Goal: Communication & Community: Answer question/provide support

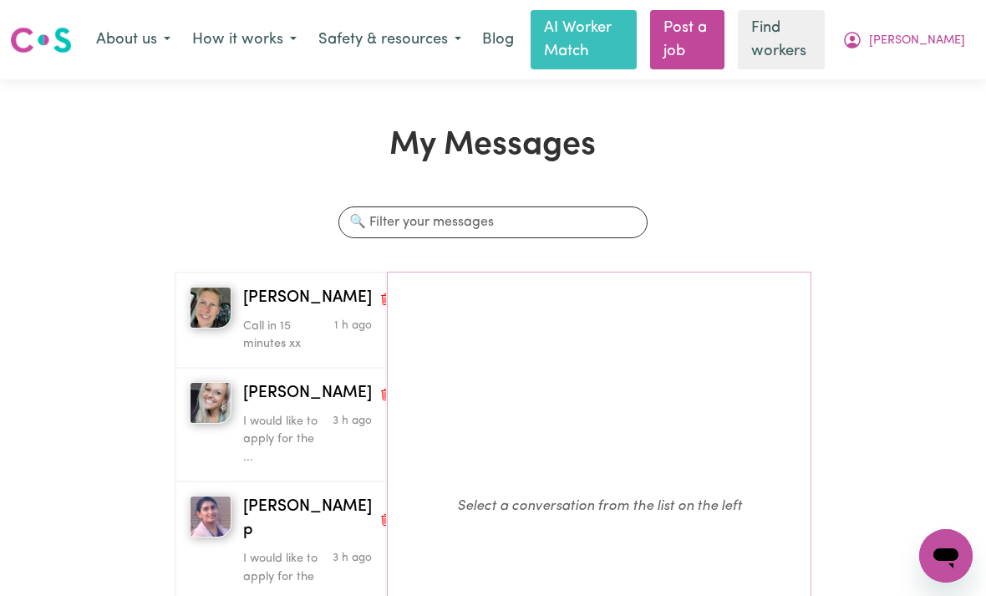
click at [269, 330] on p "Call in 15 minutes xx" at bounding box center [286, 336] width 86 height 36
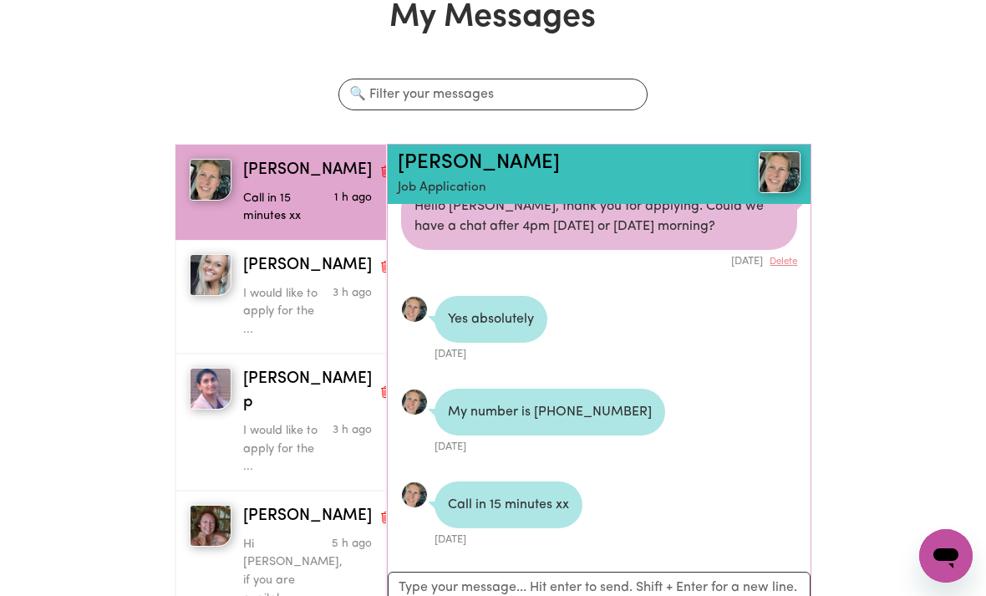
scroll to position [131, 0]
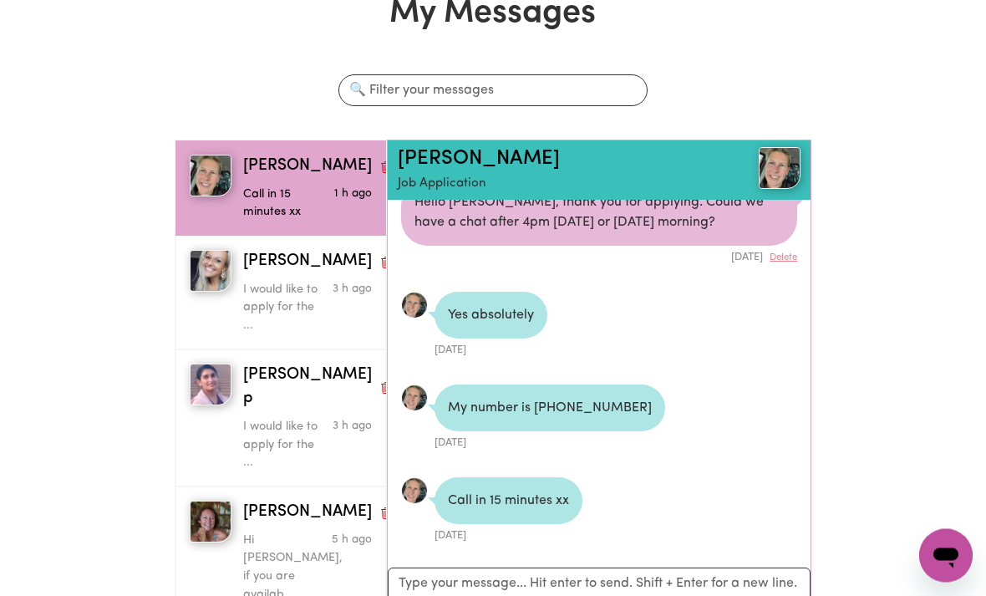
click at [258, 533] on p "Hi [PERSON_NAME], if you are availab..." at bounding box center [286, 569] width 86 height 72
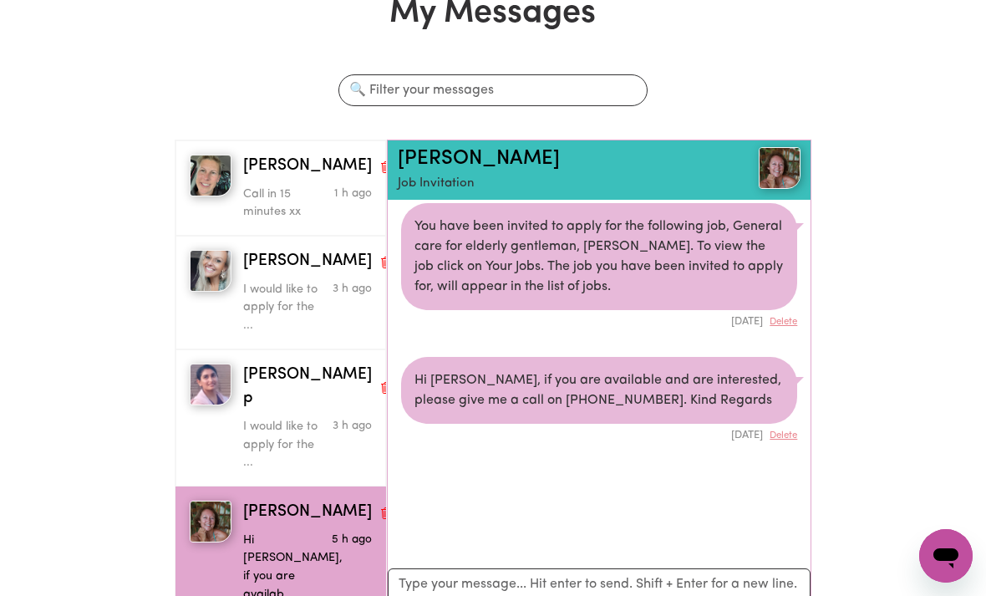
scroll to position [8, 0]
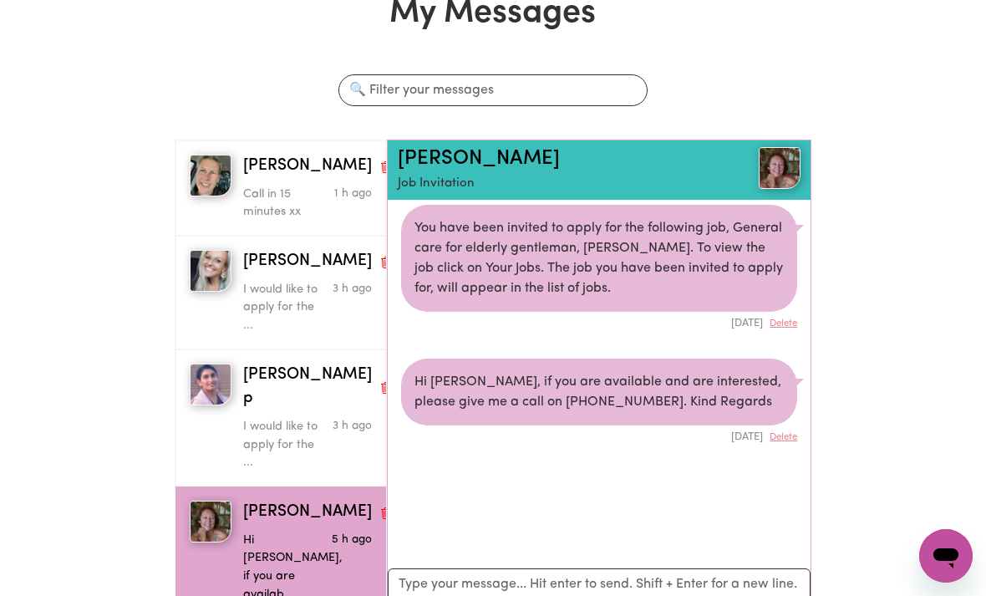
click at [269, 187] on p "Call in 15 minutes xx" at bounding box center [286, 204] width 86 height 36
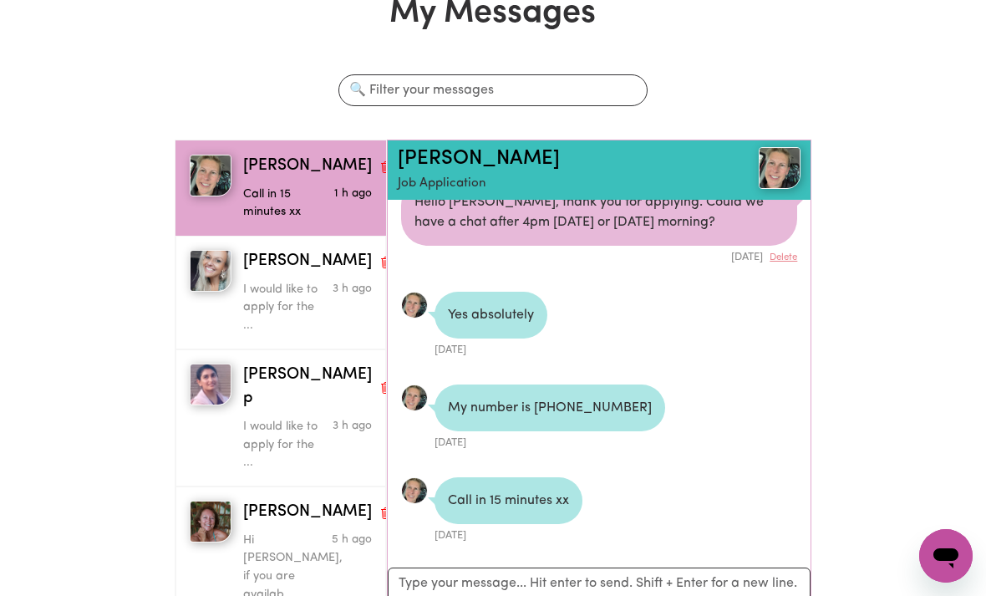
scroll to position [148, 0]
click at [646, 575] on textarea "Your reply" at bounding box center [599, 594] width 423 height 52
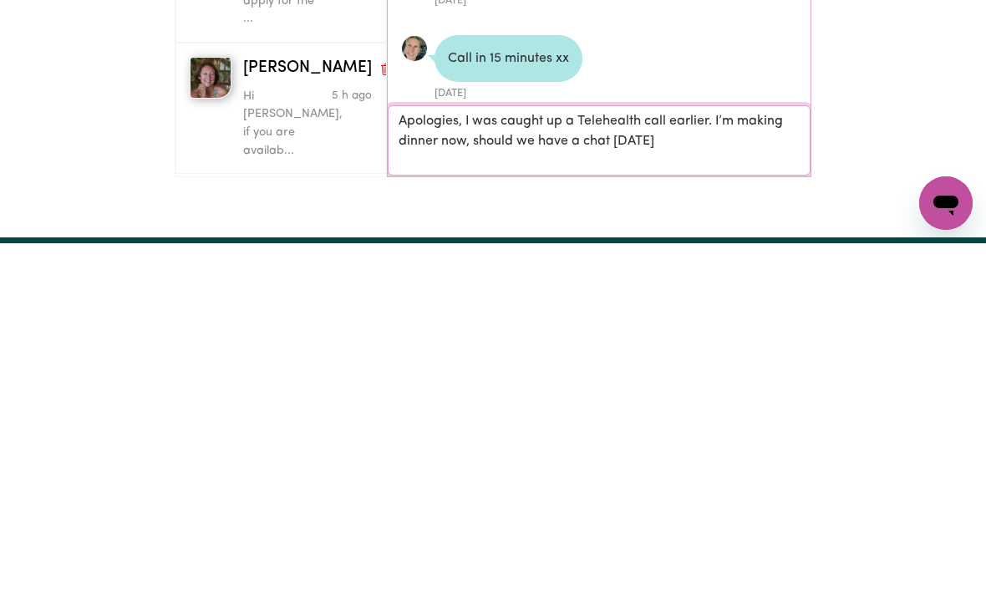
scroll to position [0, 0]
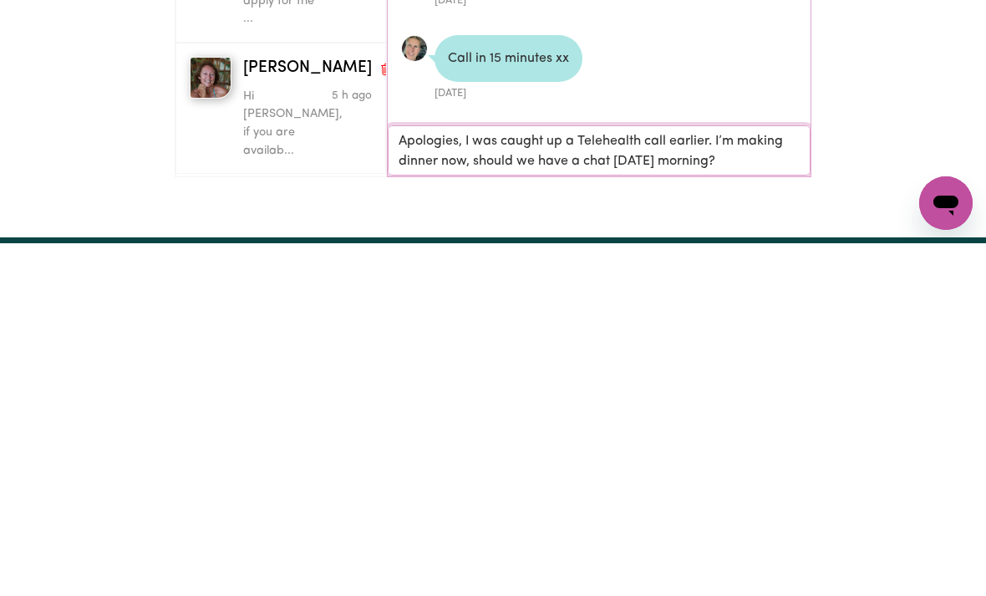
click at [475, 479] on textarea "Apologies, I was caught up a Telehealth call earlier. I’m making dinner now, sh…" at bounding box center [599, 504] width 423 height 50
click at [693, 479] on textarea "Apologies, I was caught up a Telehealth call. should we have a chat [DATE] morn…" at bounding box center [599, 504] width 423 height 50
click at [566, 479] on textarea "Apologies, I was caught up a Telehealth call. Should we have a chat [DATE] morn…" at bounding box center [599, 504] width 423 height 50
click at [670, 479] on textarea "Apologies, I was caught up a Telehealth call. Should we have a chat [DATE] morn…" at bounding box center [599, 504] width 423 height 50
click at [710, 479] on textarea "Apologies, I was caught up a Telehealth call with my dad’s GP. Should we have a…" at bounding box center [599, 504] width 423 height 50
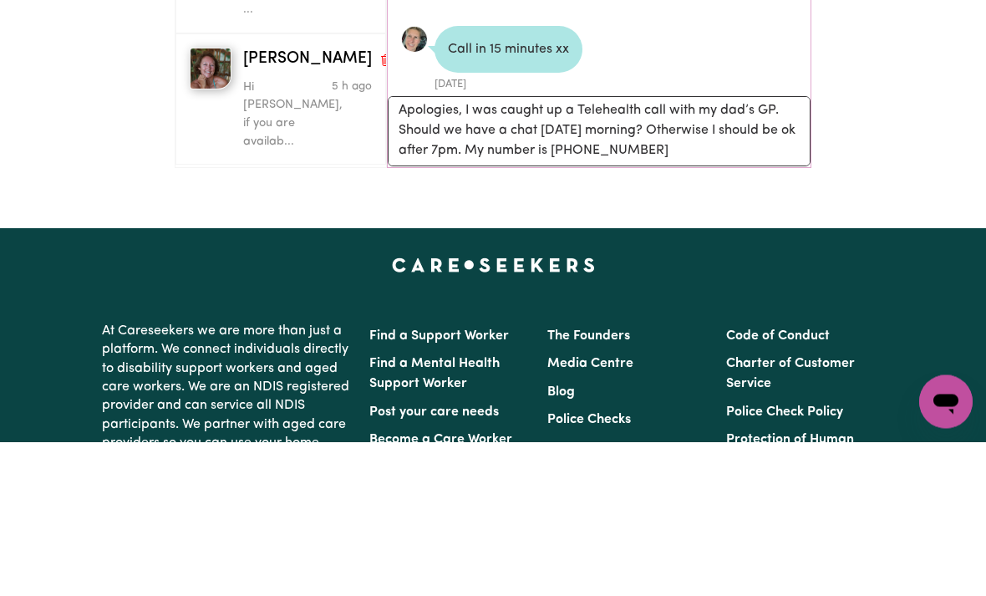
scroll to position [585, 0]
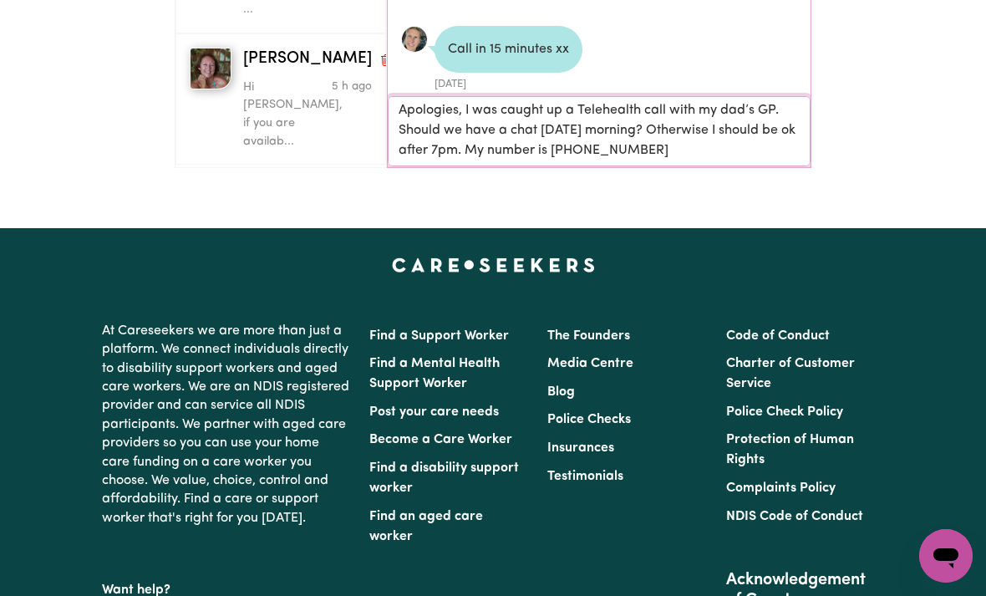
click at [753, 150] on textarea "Apologies, I was caught up a Telehealth call with my dad’s GP. Should we have a…" at bounding box center [599, 132] width 423 height 70
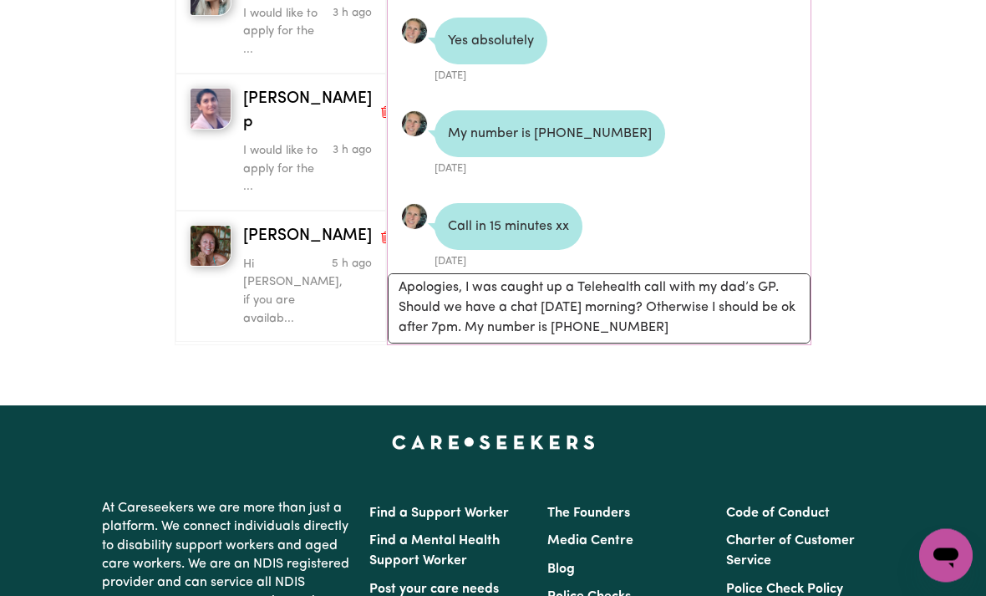
scroll to position [387, 0]
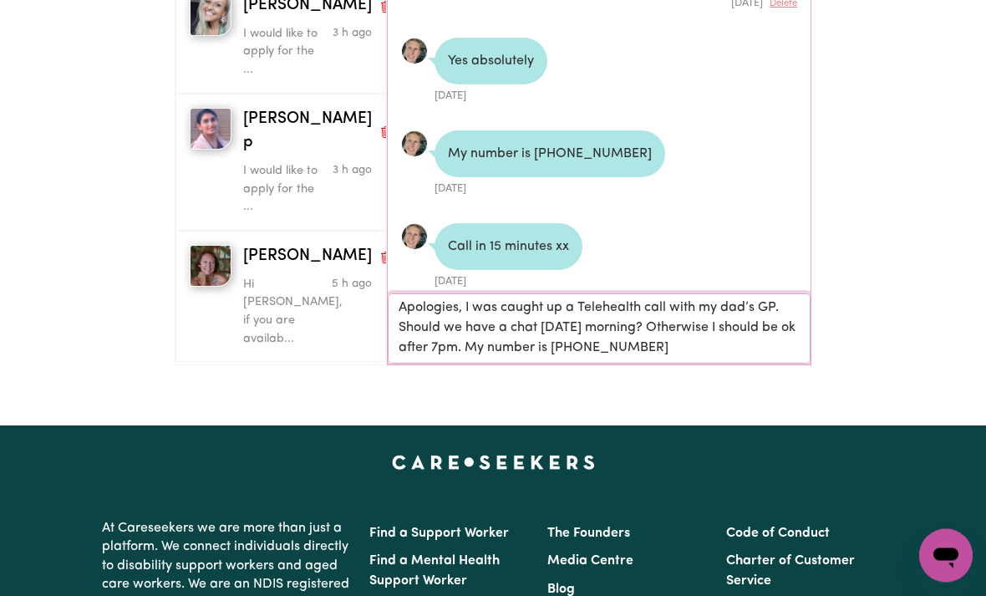
click at [730, 344] on textarea "Apologies, I was caught up a Telehealth call with my dad’s GP. Should we have a…" at bounding box center [599, 330] width 423 height 70
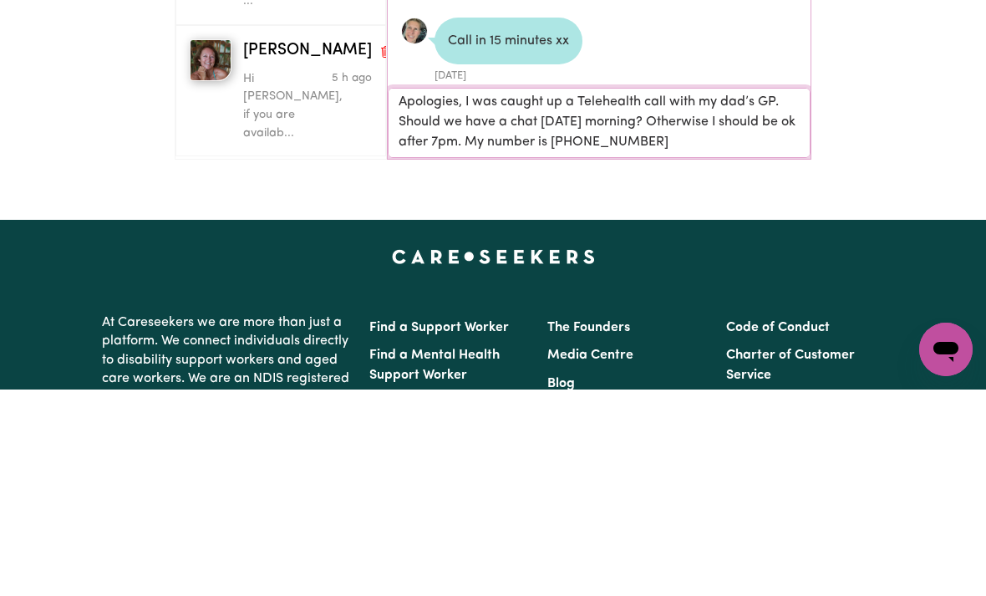
type textarea "Apologies, I was caught up a Telehealth call with my dad’s GP. Should we have a…"
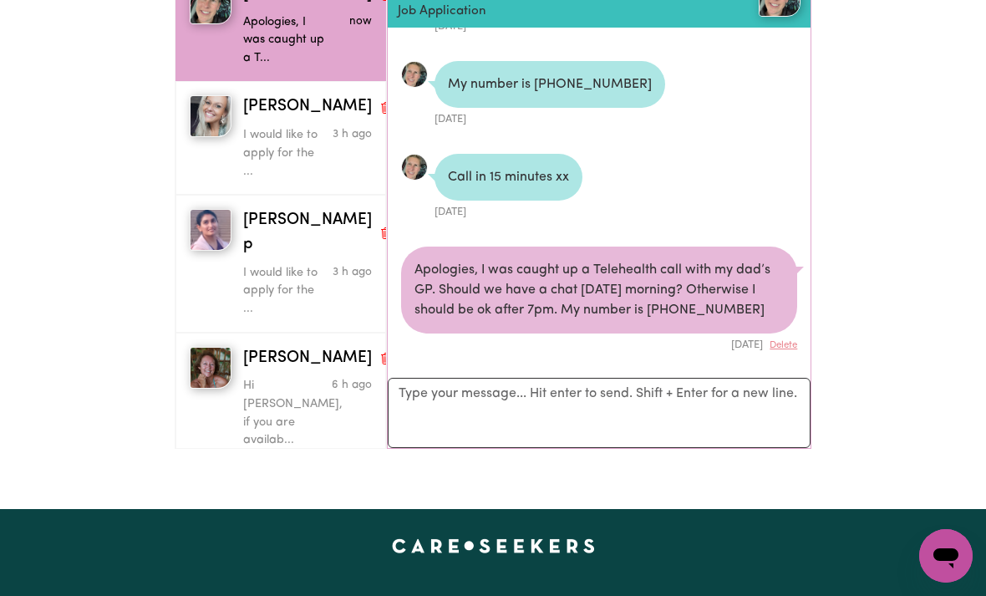
scroll to position [303, 0]
click at [268, 378] on p "Hi [PERSON_NAME], if you are availab..." at bounding box center [286, 414] width 86 height 72
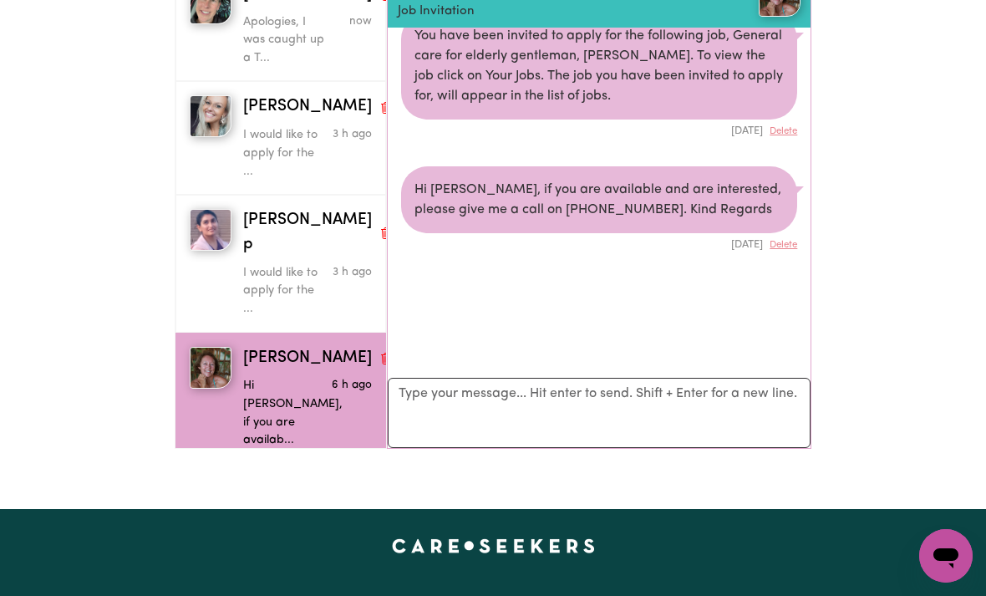
scroll to position [27, 0]
